Goal: Transaction & Acquisition: Download file/media

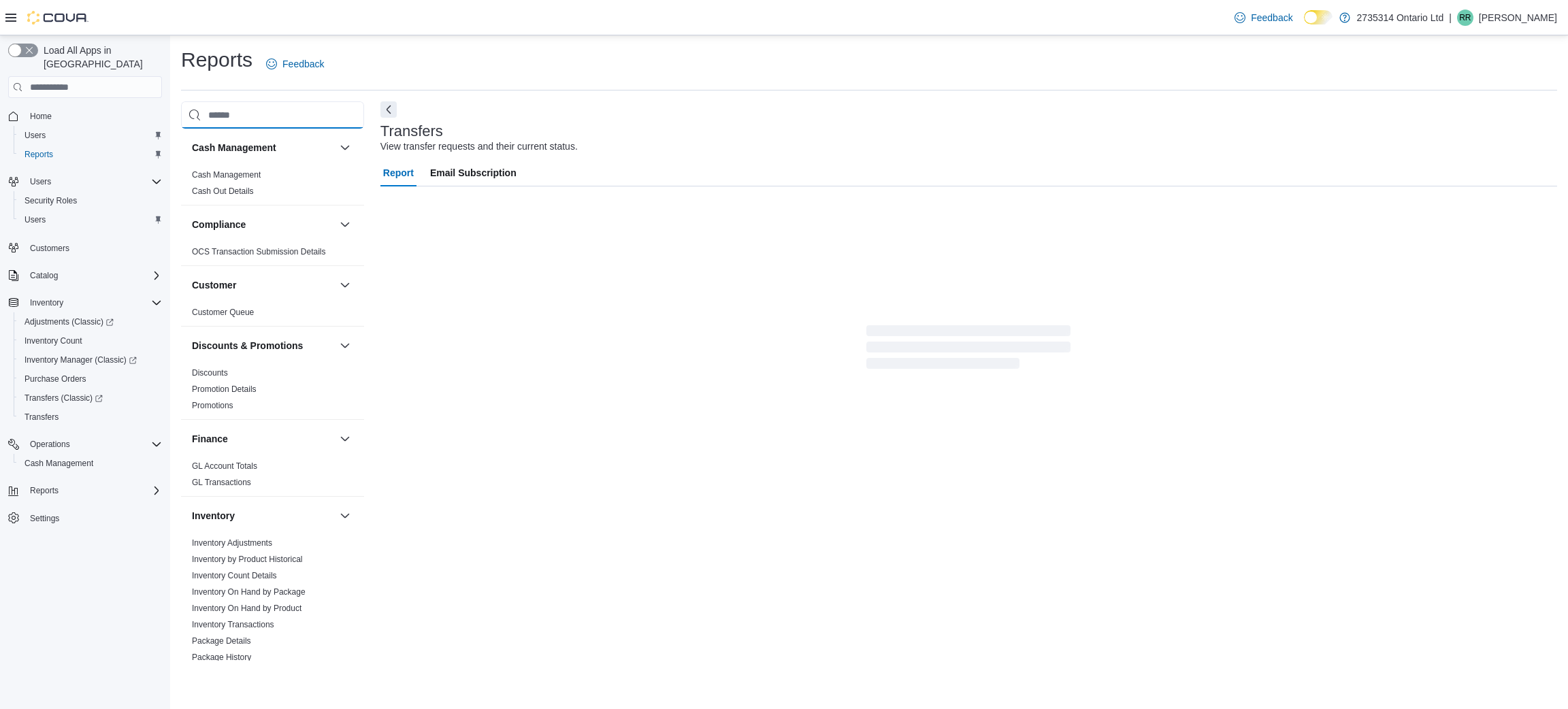
click at [239, 108] on input "search" at bounding box center [273, 115] width 183 height 27
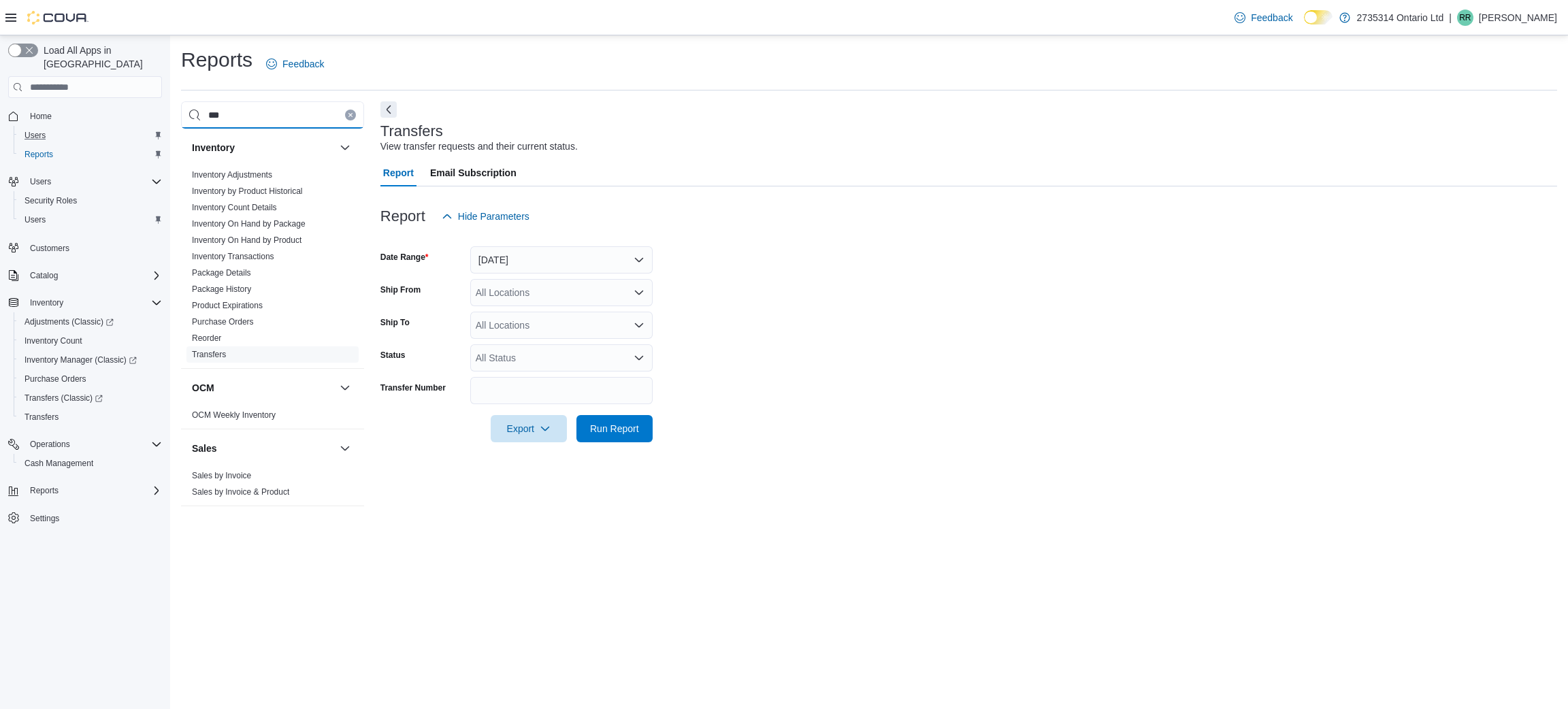
drag, startPoint x: 239, startPoint y: 108, endPoint x: 145, endPoint y: 117, distance: 94.4
click at [145, 117] on div "Load All Apps in [GEOGRAPHIC_DATA] Home Users Reports Users Security Roles User…" at bounding box center [784, 372] width 1568 height 674
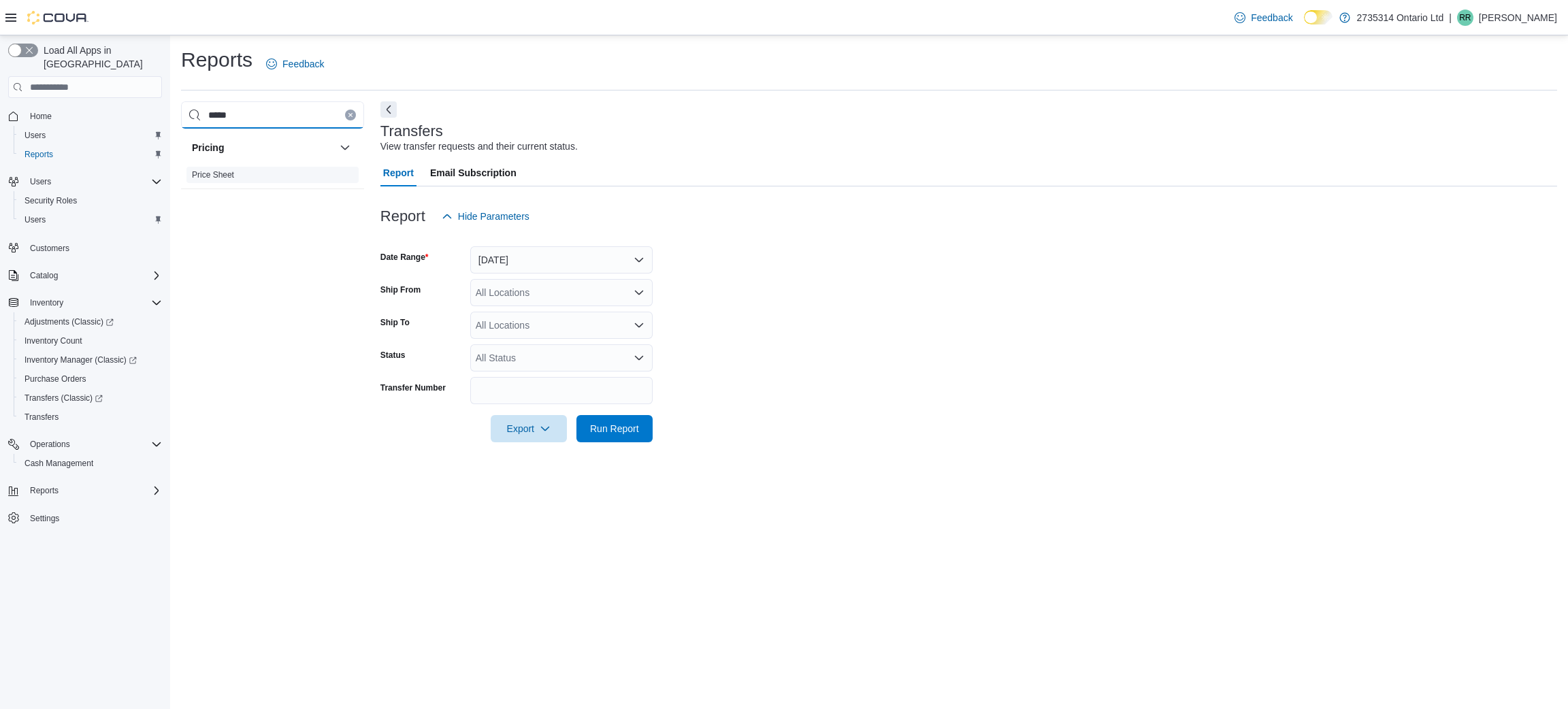
type input "*****"
click at [210, 177] on link "Price Sheet" at bounding box center [213, 174] width 42 height 9
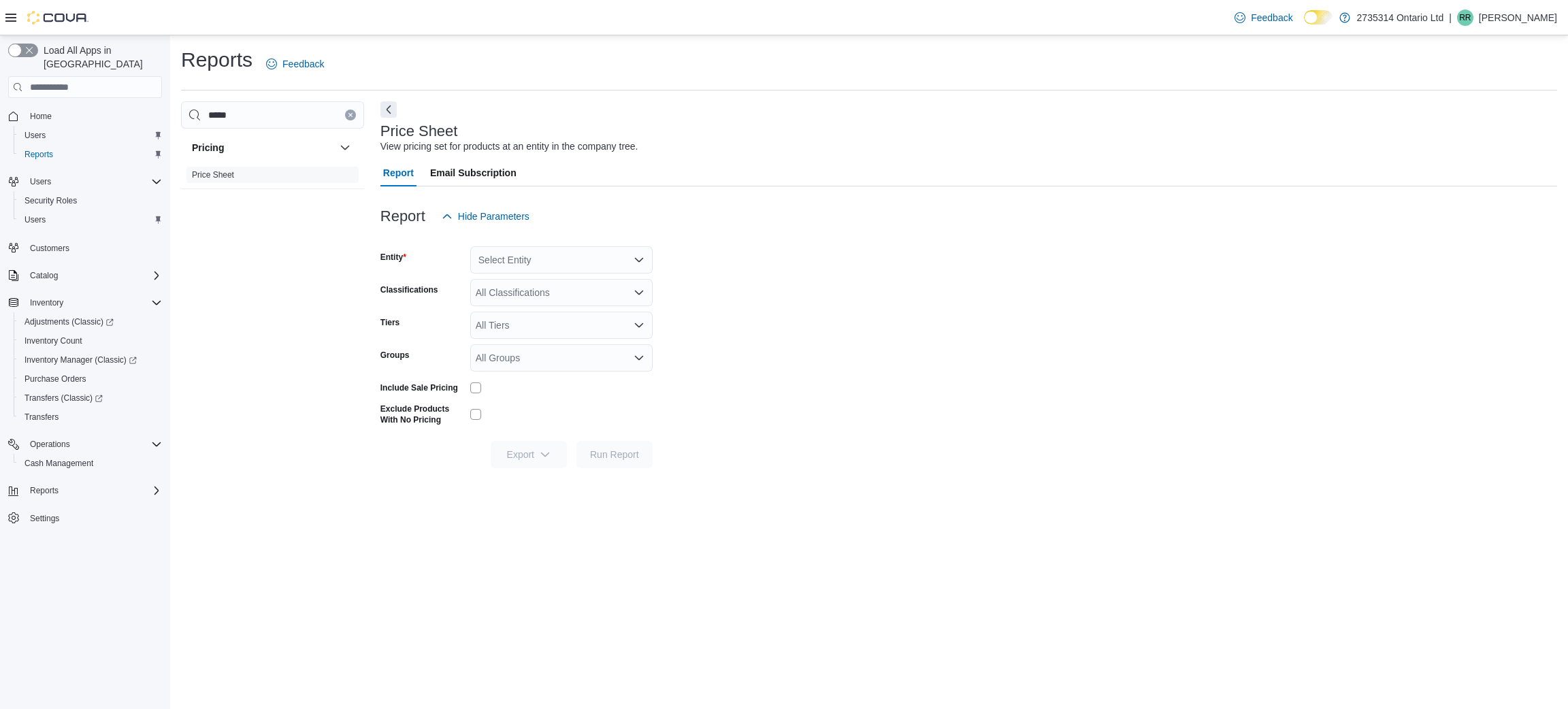
click at [537, 265] on div "Select Entity" at bounding box center [561, 260] width 183 height 27
click at [548, 277] on span "2735314 Ontario Ltd" at bounding box center [552, 282] width 87 height 13
click at [844, 289] on form "Entity 2735314 Ontario Ltd Classifications All Classifications Tiers All Tiers …" at bounding box center [968, 349] width 1177 height 238
click at [516, 290] on div "All Classifications" at bounding box center [561, 292] width 183 height 27
type input "*****"
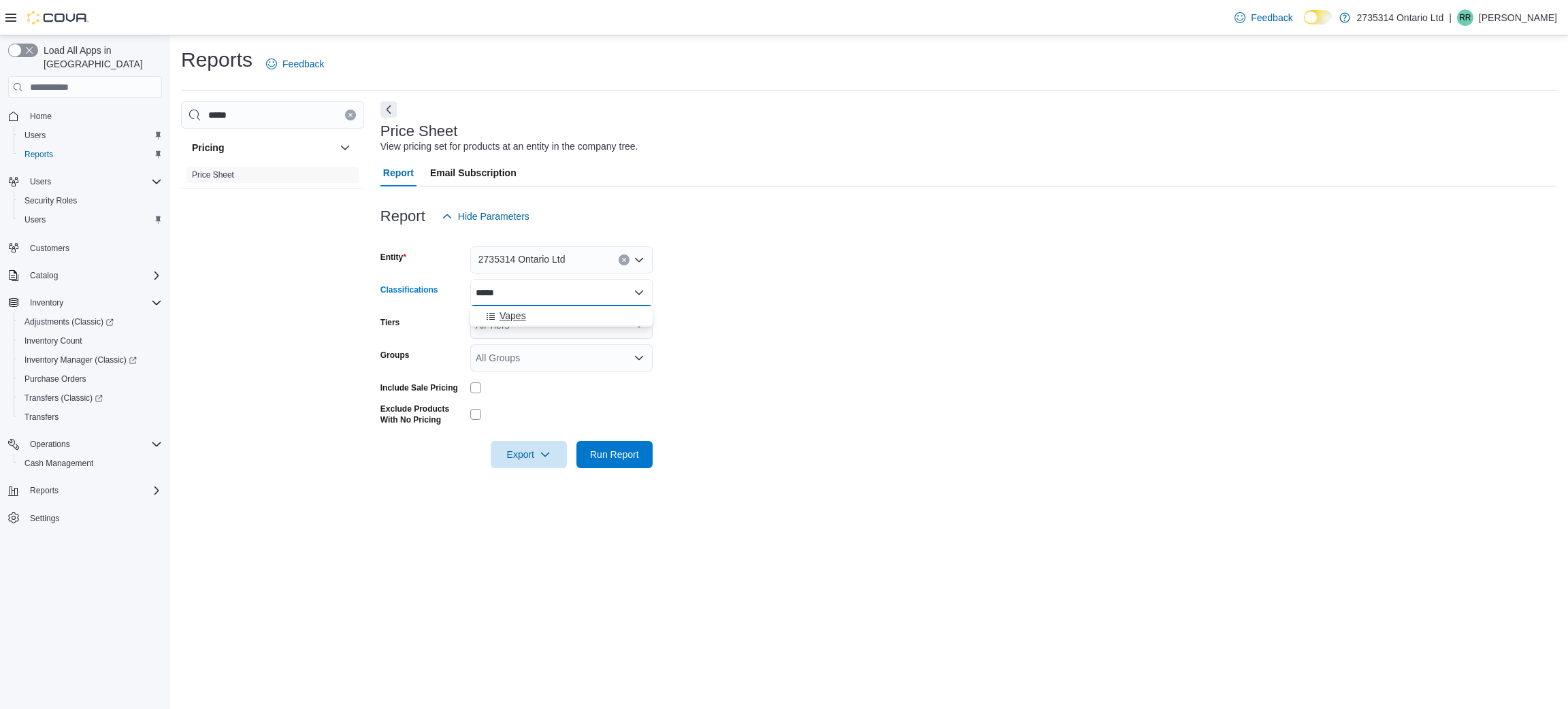
click at [532, 321] on div "Vapes" at bounding box center [561, 315] width 166 height 13
type input "***"
click at [532, 321] on span "Pre-Roll" at bounding box center [517, 315] width 35 height 13
click at [1024, 321] on form "Entity 2735314 Ontario Ltd Classifications Pre-Roll Vapes Tiers All Tiers Group…" at bounding box center [968, 349] width 1177 height 238
click at [542, 460] on span "Export" at bounding box center [529, 454] width 60 height 27
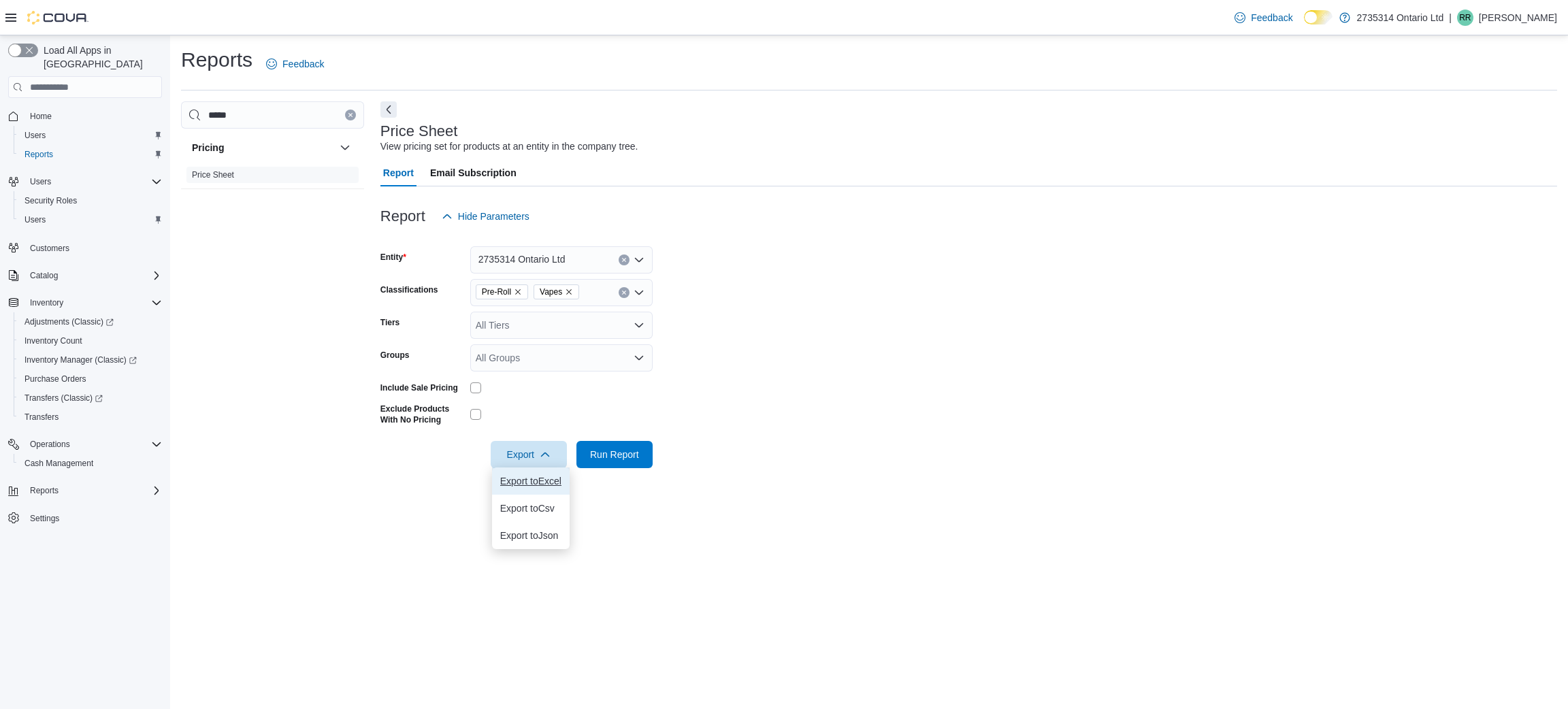
click at [542, 488] on button "Export to Excel" at bounding box center [531, 480] width 78 height 27
click at [789, 379] on form "Entity 2735314 Ontario Ltd Classifications Pre-Roll Vapes Tiers All Tiers Group…" at bounding box center [968, 349] width 1177 height 238
click at [481, 379] on div at bounding box center [561, 388] width 183 height 21
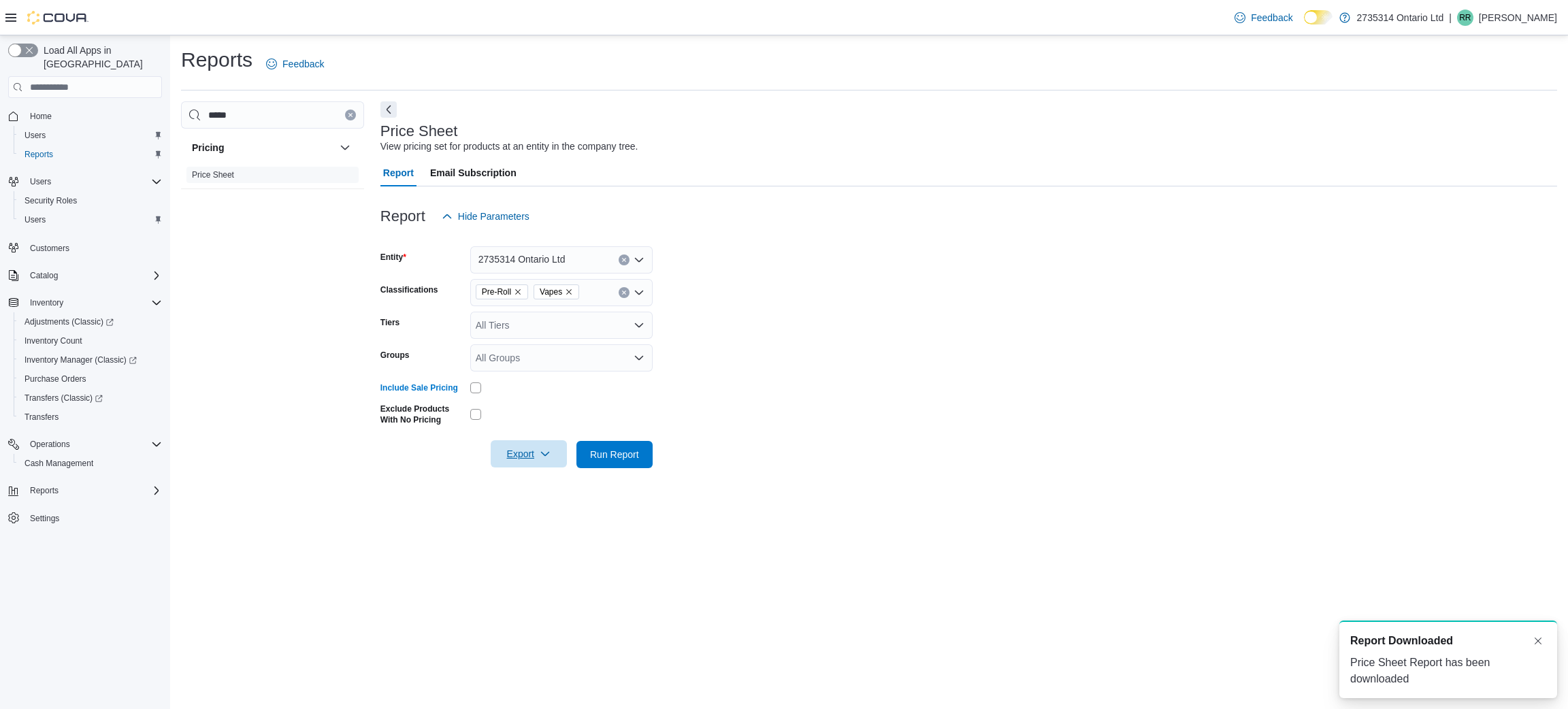
click at [537, 449] on span "Export" at bounding box center [529, 454] width 60 height 27
click at [534, 490] on button "Export to Excel" at bounding box center [531, 480] width 78 height 27
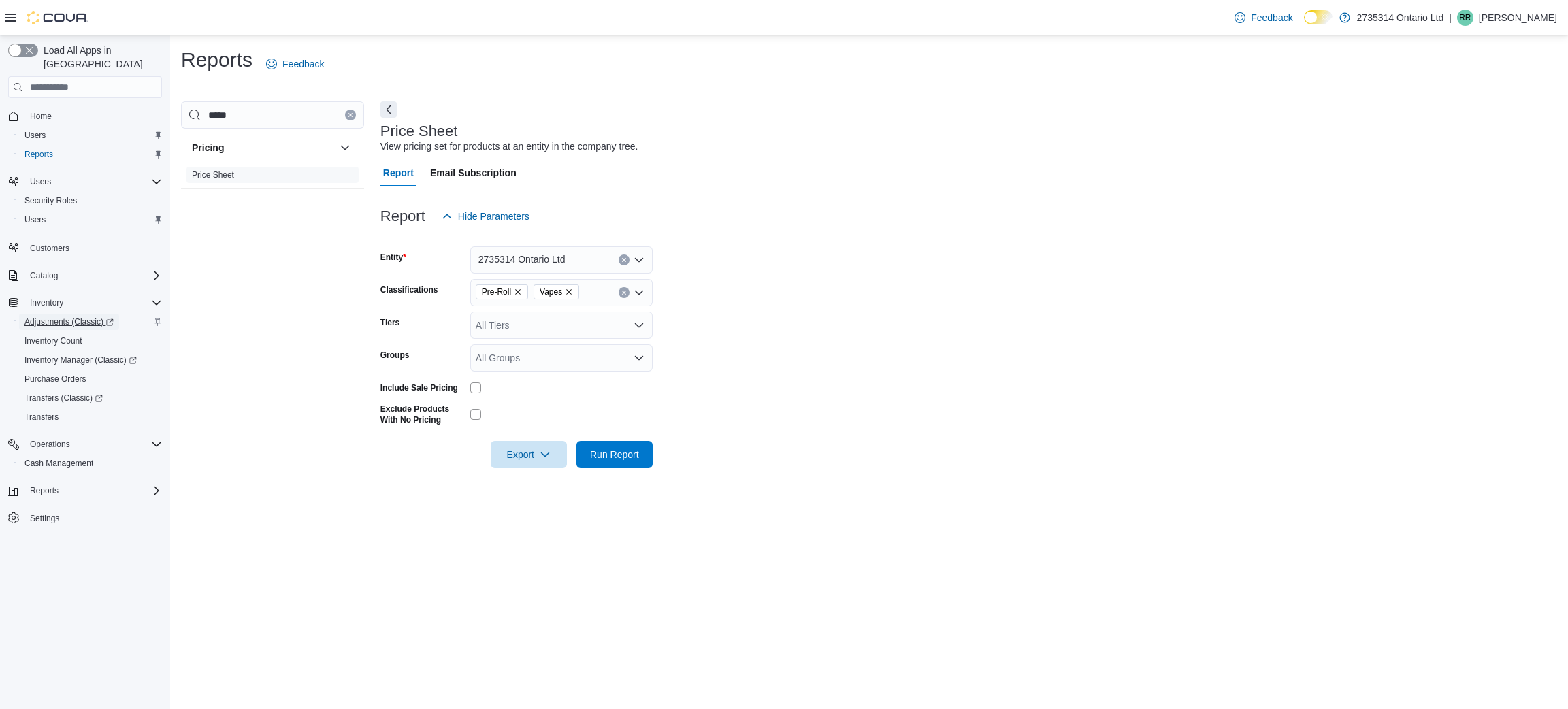
click at [76, 316] on span "Adjustments (Classic)" at bounding box center [69, 321] width 89 height 11
